Goal: Task Accomplishment & Management: Manage account settings

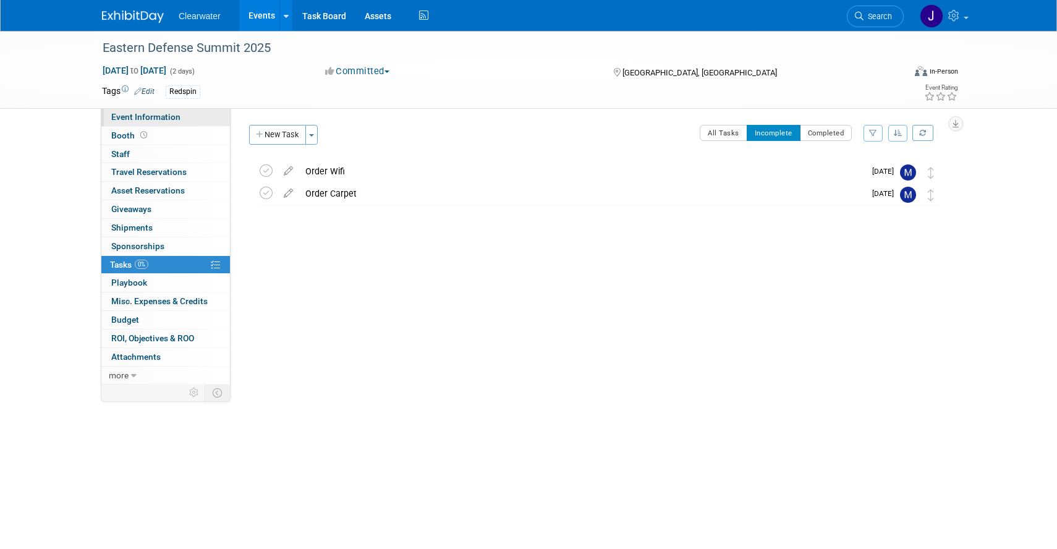
click at [148, 110] on link "Event Information" at bounding box center [165, 117] width 129 height 18
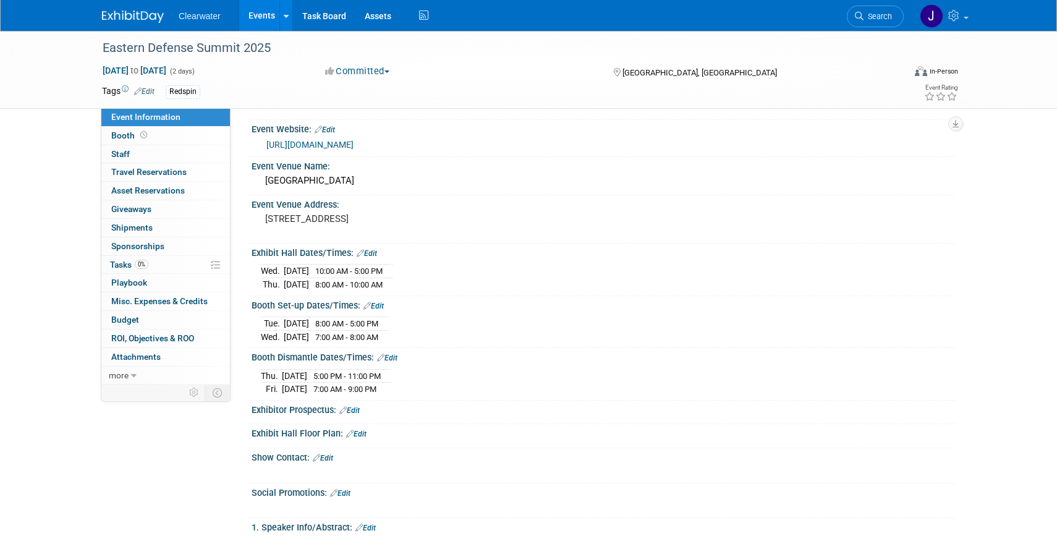
scroll to position [534, 0]
click at [119, 262] on span "Tasks 0%" at bounding box center [129, 265] width 38 height 10
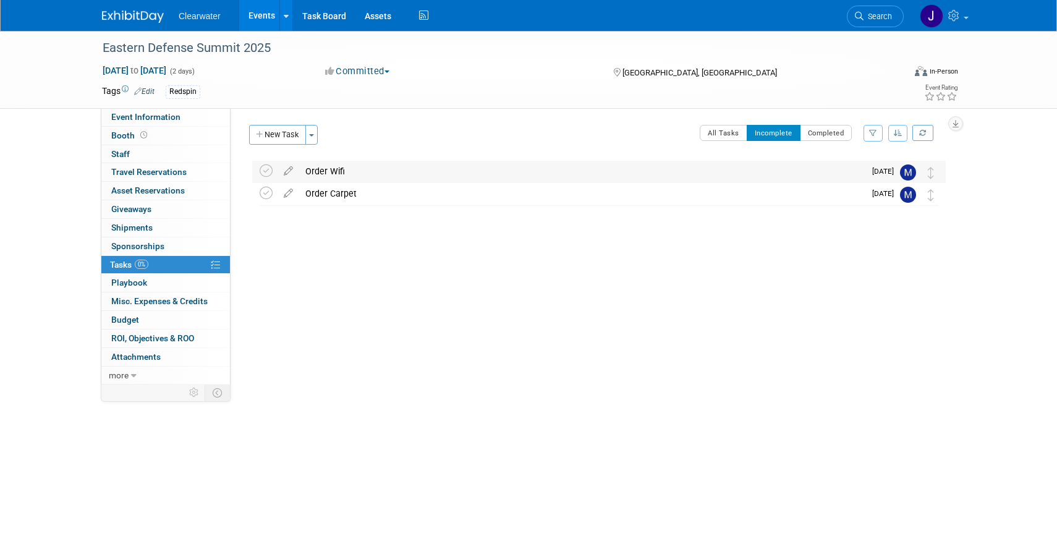
click at [636, 177] on div "Order Wifi" at bounding box center [581, 171] width 565 height 21
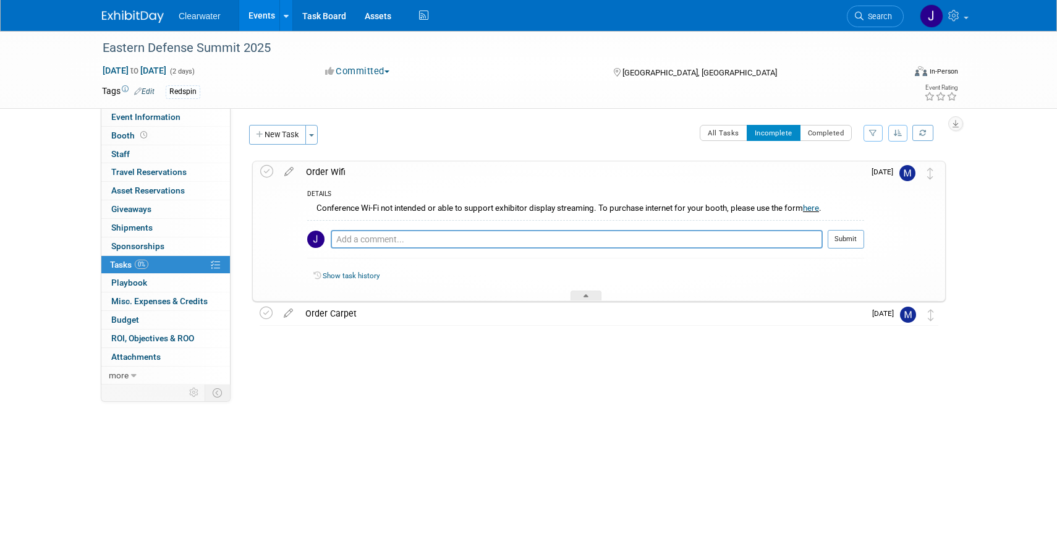
click at [878, 176] on span "Oct 3" at bounding box center [885, 171] width 28 height 9
click at [888, 169] on span "Oct 3" at bounding box center [885, 171] width 28 height 9
click at [911, 175] on img at bounding box center [907, 173] width 16 height 16
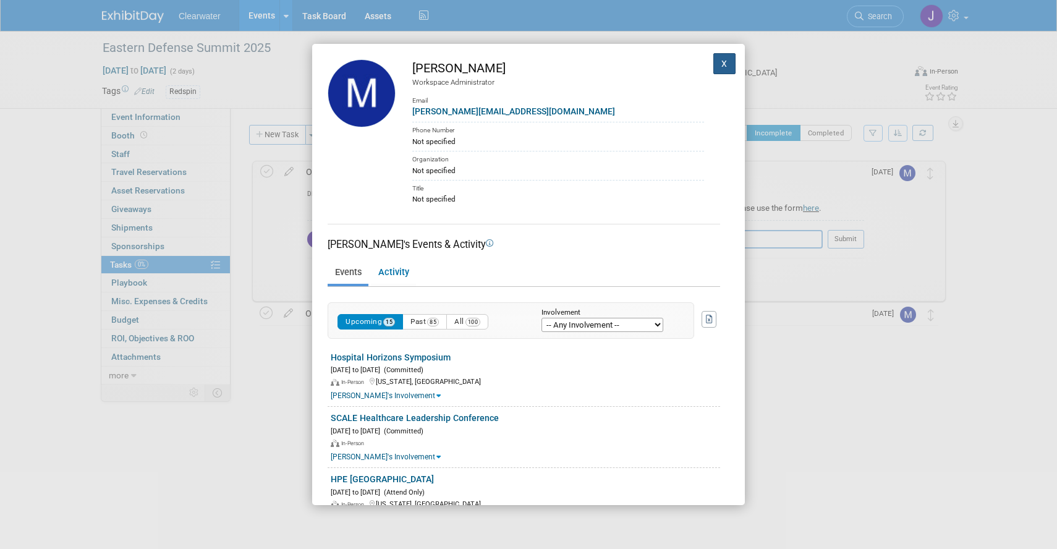
click at [726, 69] on button "X" at bounding box center [724, 63] width 22 height 21
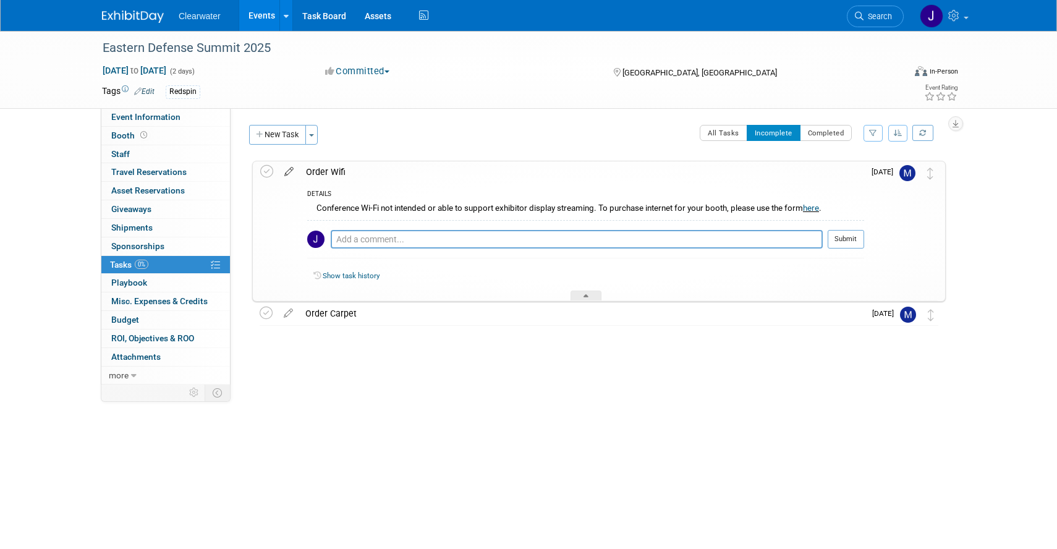
click at [290, 169] on icon at bounding box center [289, 168] width 22 height 15
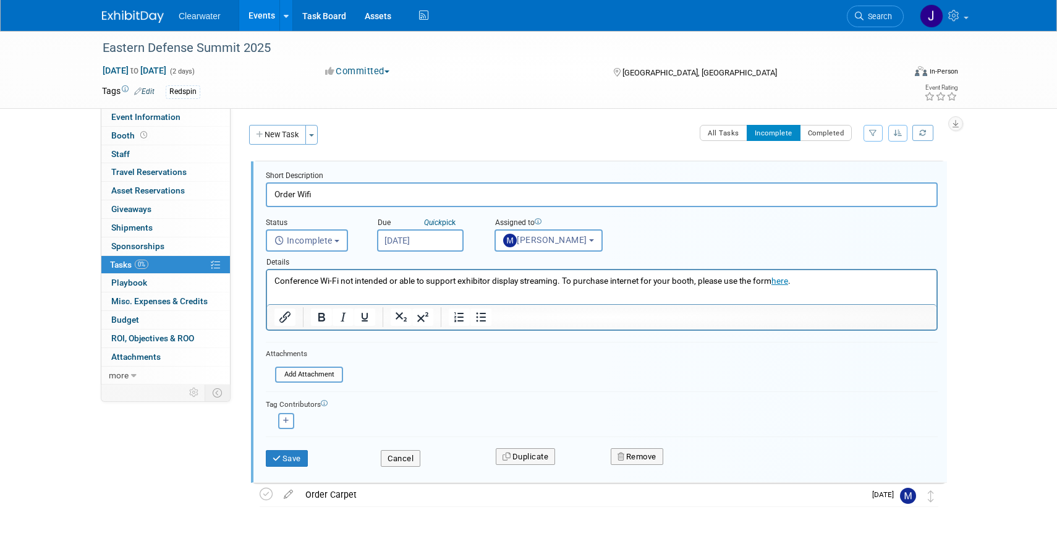
click at [431, 249] on input "Oct 3, 2025" at bounding box center [420, 240] width 87 height 22
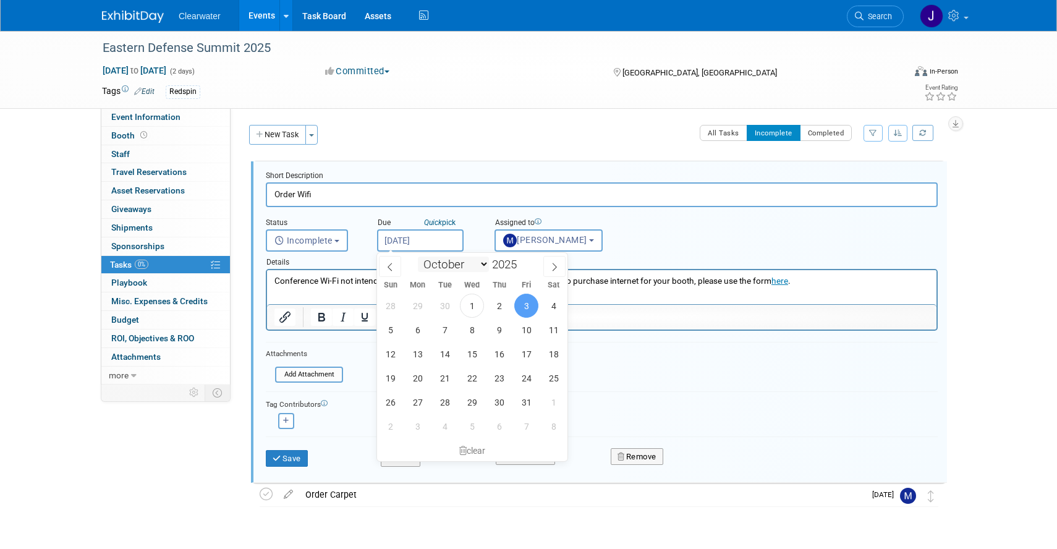
click at [481, 265] on select "January February March April May June July August September October November De…" at bounding box center [453, 263] width 71 height 15
select select "11"
click at [418, 256] on select "January February March April May June July August September October November De…" at bounding box center [453, 263] width 71 height 15
click at [519, 310] on span "5" at bounding box center [526, 306] width 24 height 24
type input "Dec 5, 2025"
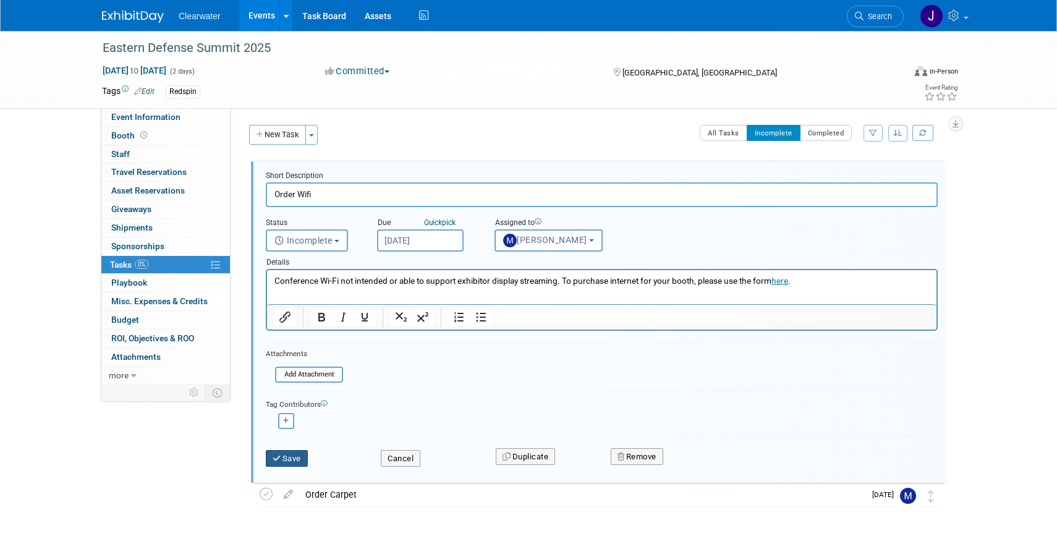
click at [297, 459] on button "Save" at bounding box center [287, 458] width 42 height 17
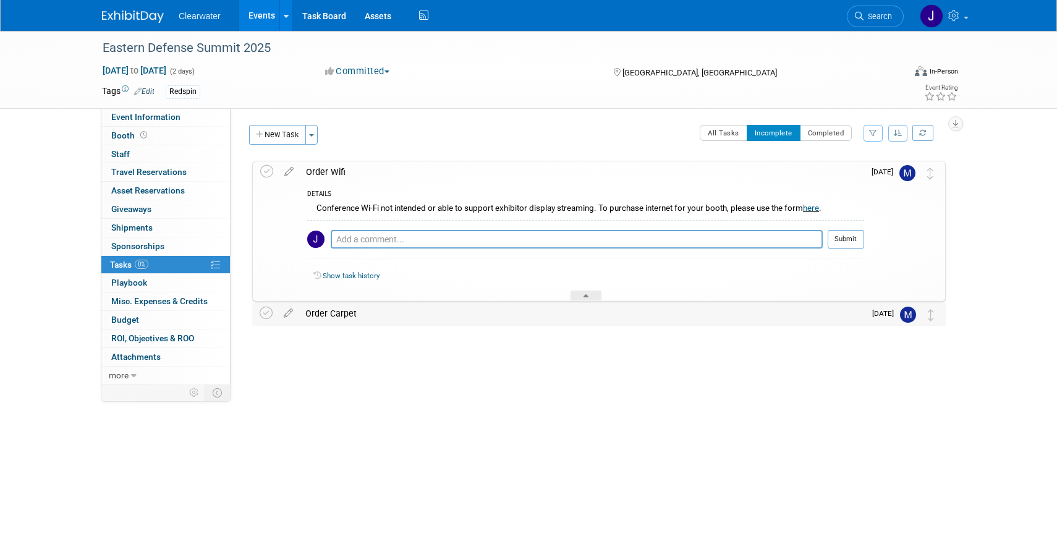
click at [352, 320] on div "Order Carpet" at bounding box center [581, 313] width 565 height 21
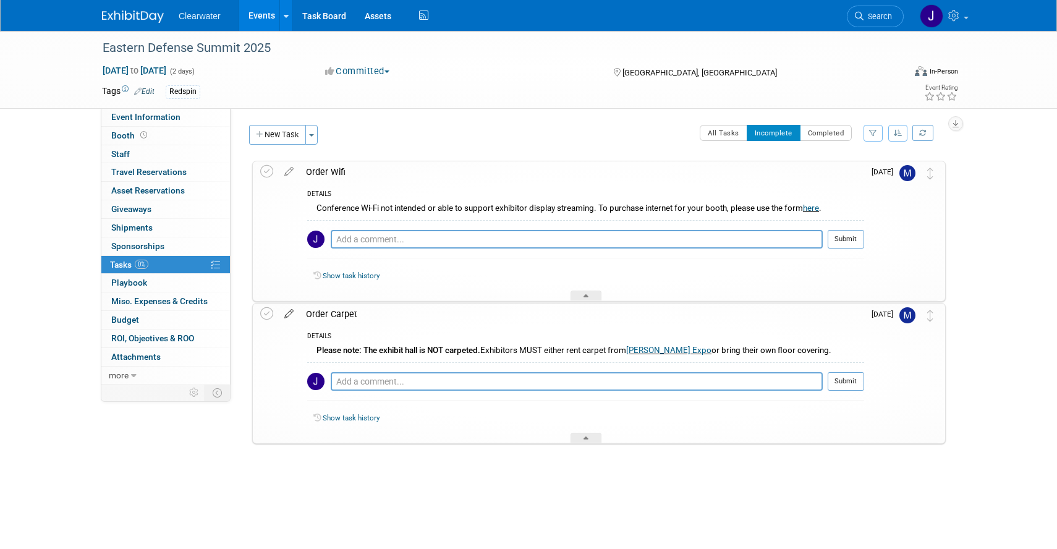
click at [286, 312] on icon at bounding box center [289, 310] width 22 height 15
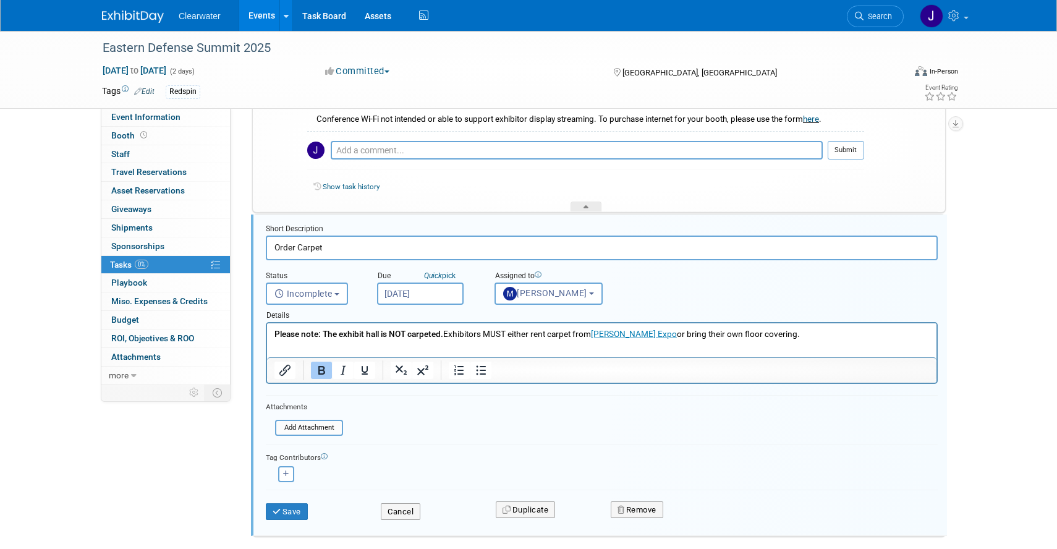
scroll to position [122, 0]
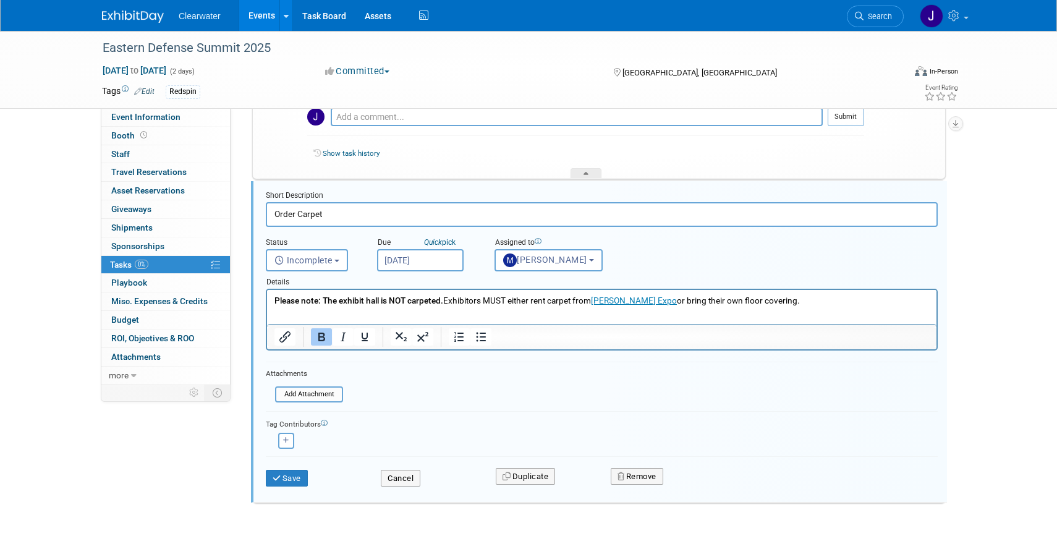
click at [421, 250] on input "Oct 3, 2025" at bounding box center [420, 260] width 87 height 22
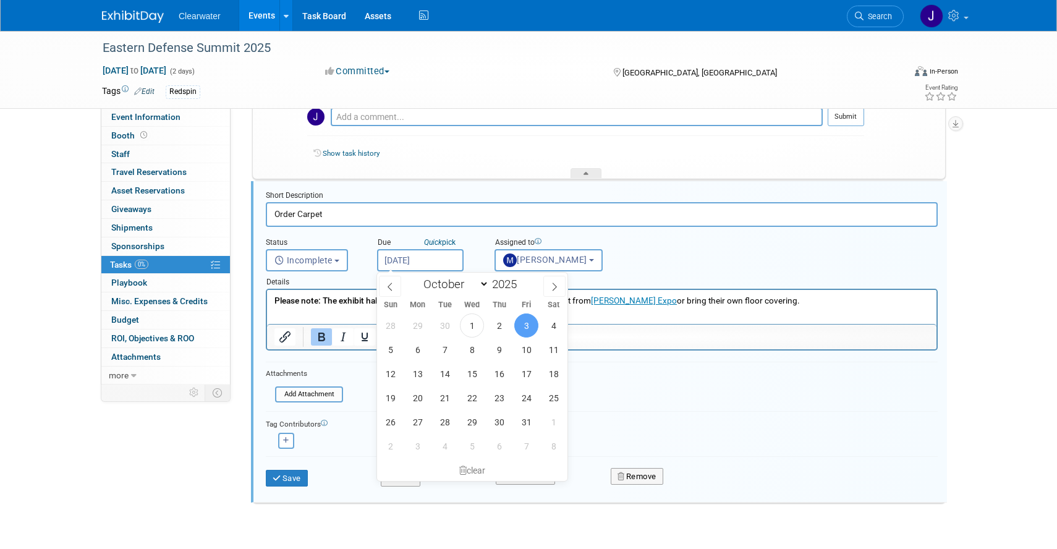
click at [464, 292] on div "January February March April May June July August September October November De…" at bounding box center [471, 283] width 143 height 21
click at [464, 285] on select "January February March April May June July August September October November De…" at bounding box center [453, 283] width 71 height 15
select select "11"
click at [418, 276] on select "January February March April May June July August September October November De…" at bounding box center [453, 283] width 71 height 15
click at [523, 332] on span "5" at bounding box center [526, 325] width 24 height 24
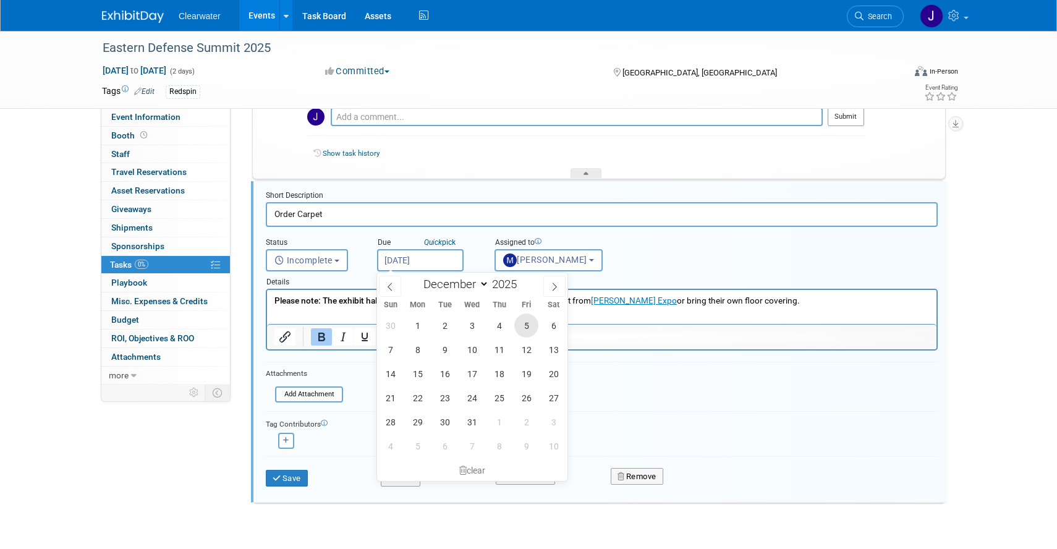
type input "Dec 5, 2025"
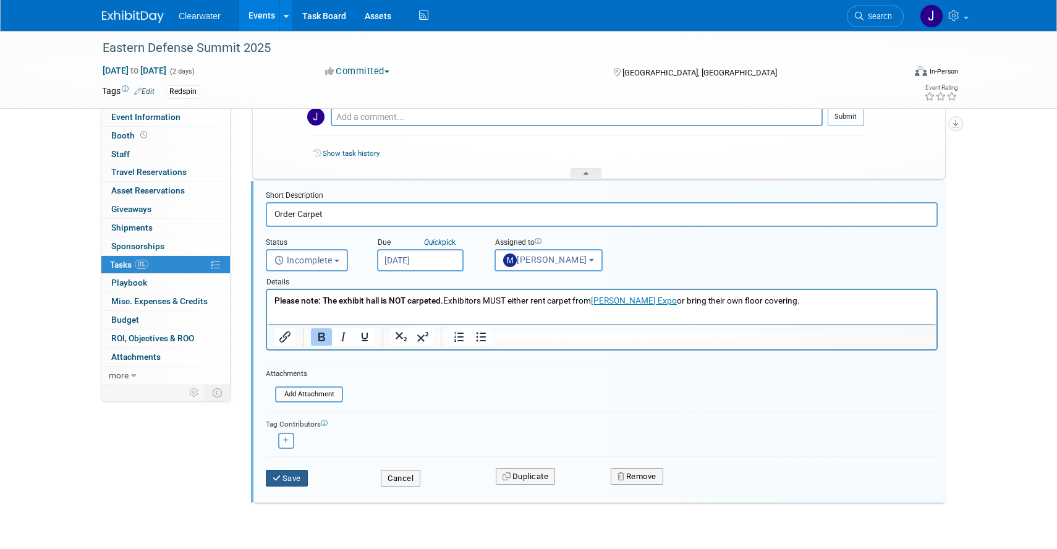
click at [302, 476] on button "Save" at bounding box center [287, 478] width 42 height 17
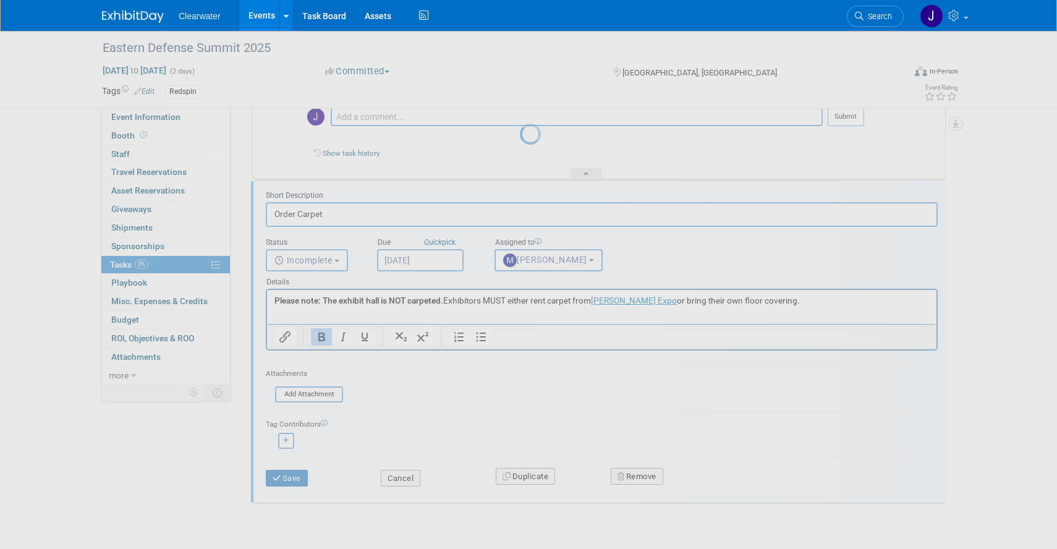
scroll to position [0, 0]
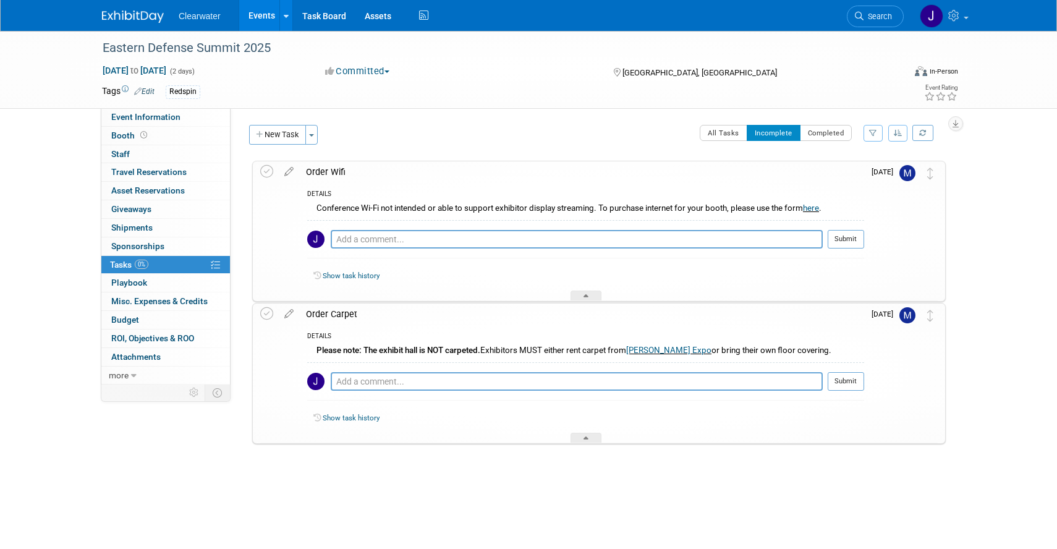
click at [1014, 177] on div "Eastern Defense Summit 2025 Dec 10, 2025 to Dec 11, 2025 (2 days) Dec 10, 2025 …" at bounding box center [528, 275] width 1057 height 489
click at [999, 176] on div "Eastern Defense Summit 2025 Dec 10, 2025 to Dec 11, 2025 (2 days) Dec 10, 2025 …" at bounding box center [528, 275] width 1057 height 489
click at [137, 18] on img at bounding box center [133, 17] width 62 height 12
